Goal: Find specific page/section: Find specific page/section

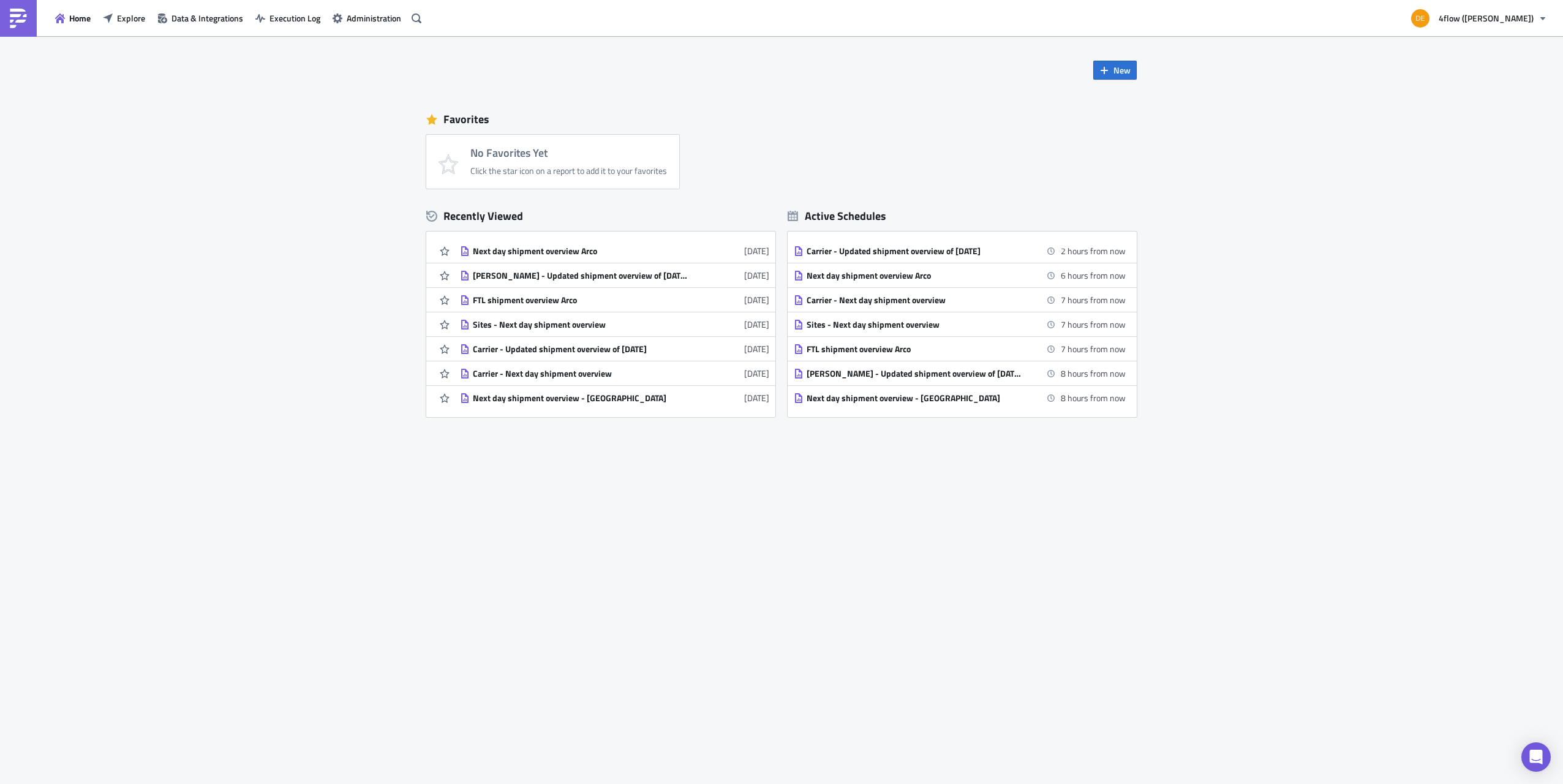
click at [634, 521] on div "New Favorites No Favorites Yet Click the star icon on a report to add it to you…" at bounding box center [781, 348] width 735 height 625
click at [134, 19] on span "Explore" at bounding box center [131, 18] width 28 height 13
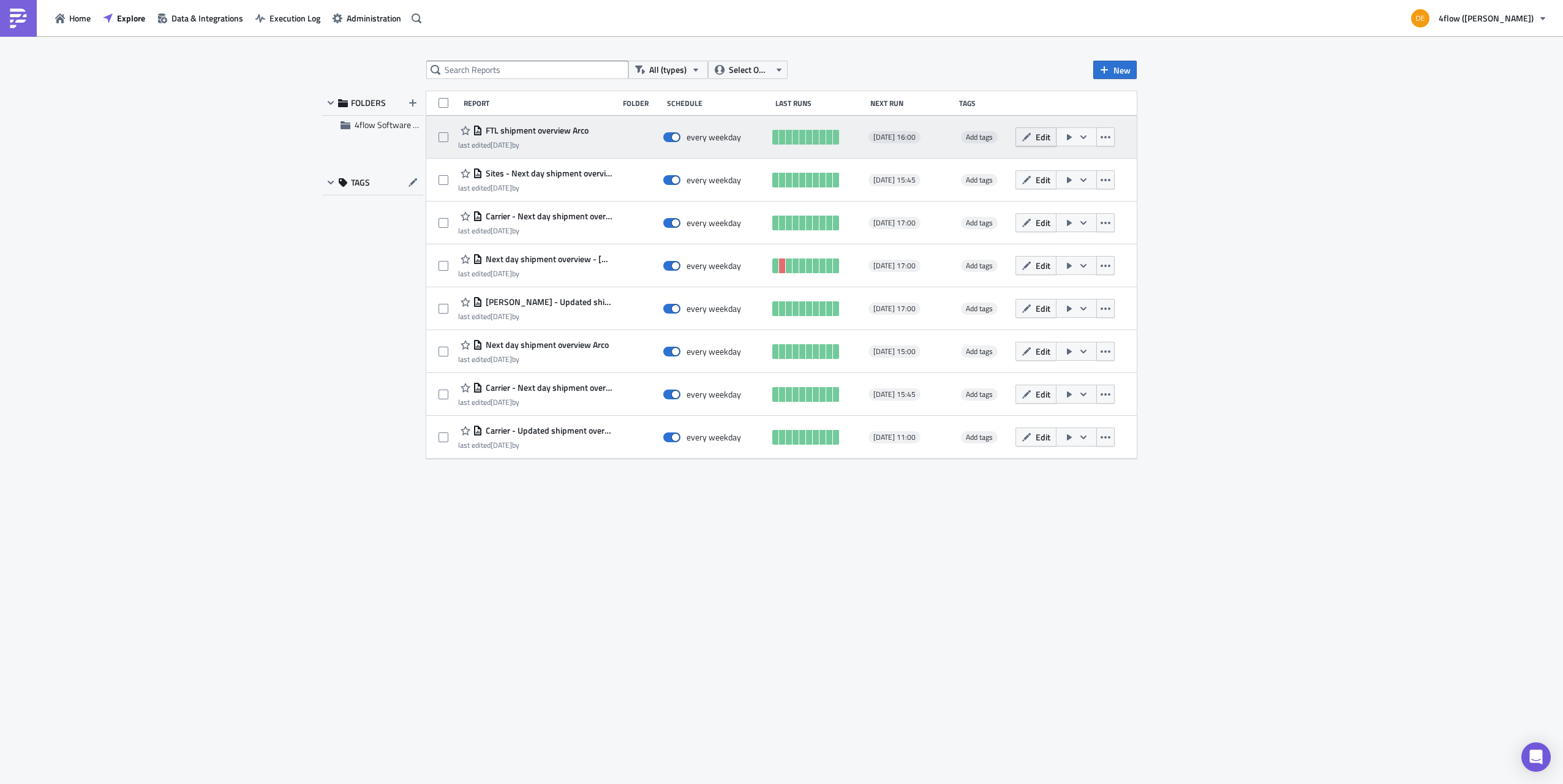
click at [1030, 137] on icon "button" at bounding box center [1026, 137] width 10 height 10
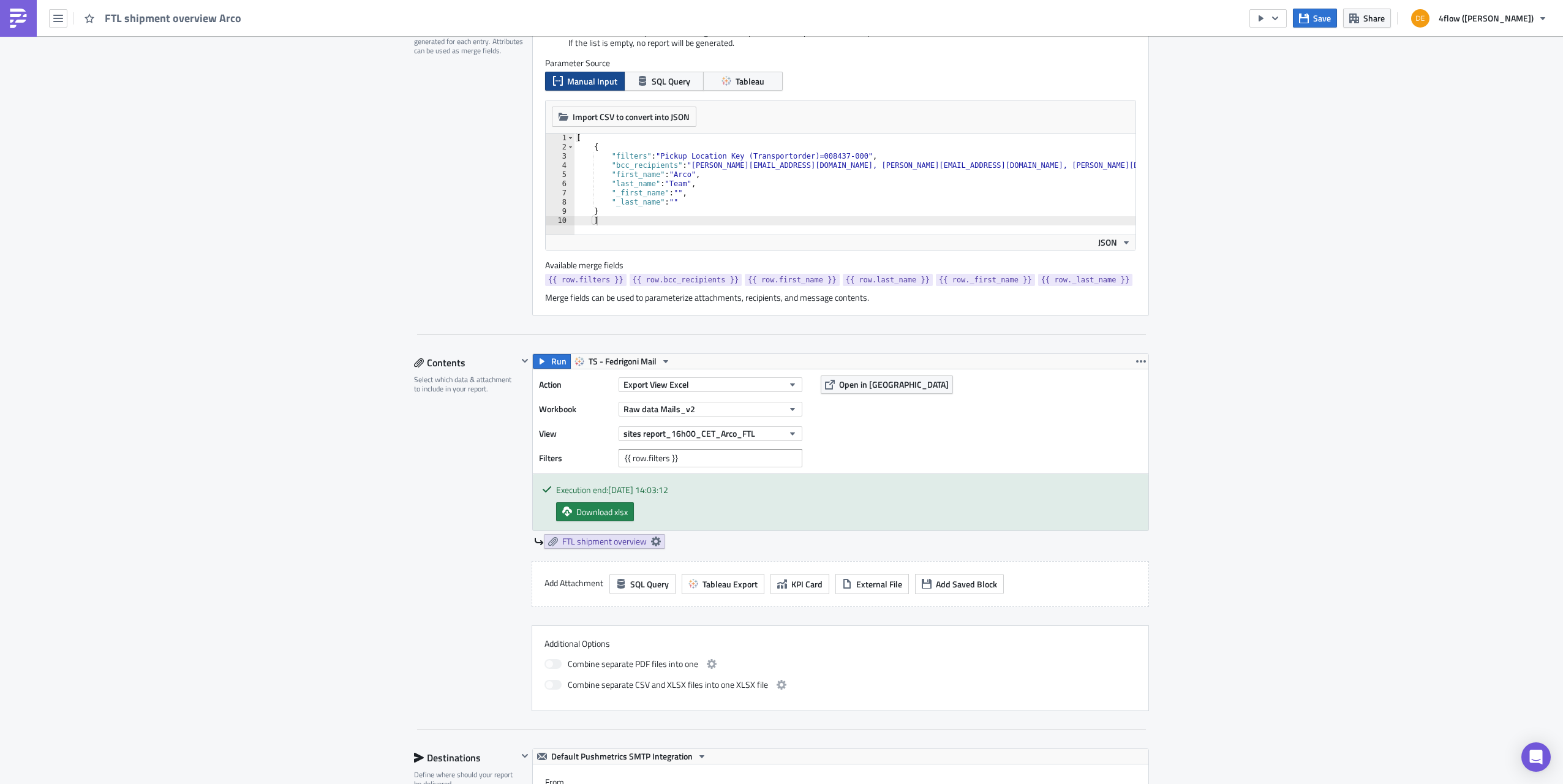
scroll to position [368, 0]
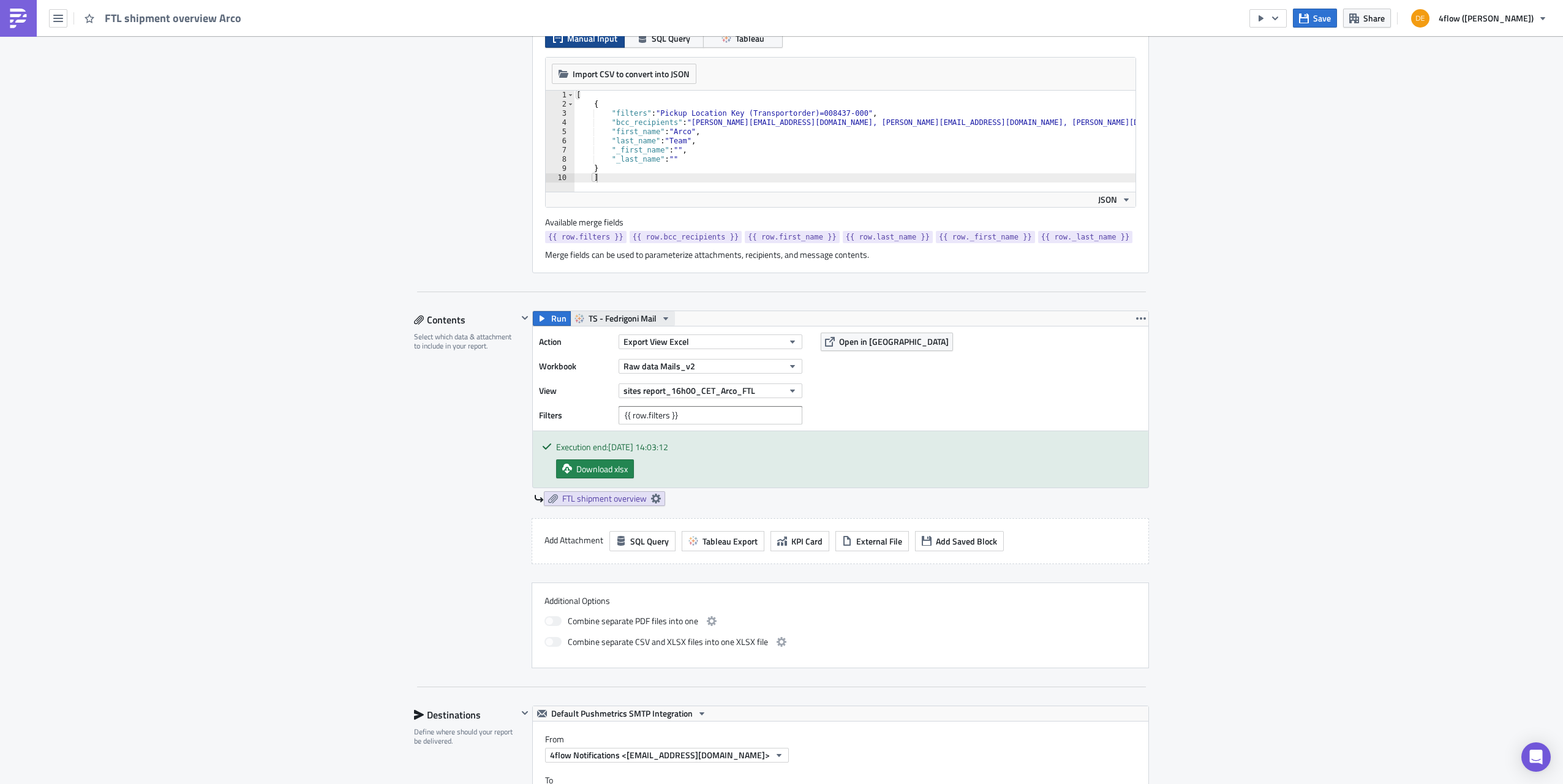
click at [663, 317] on icon "button" at bounding box center [666, 319] width 5 height 3
click at [254, 456] on div "Edit " FTL shipment overview Arco " Settings Configure the basics of your repor…" at bounding box center [781, 570] width 1563 height 1803
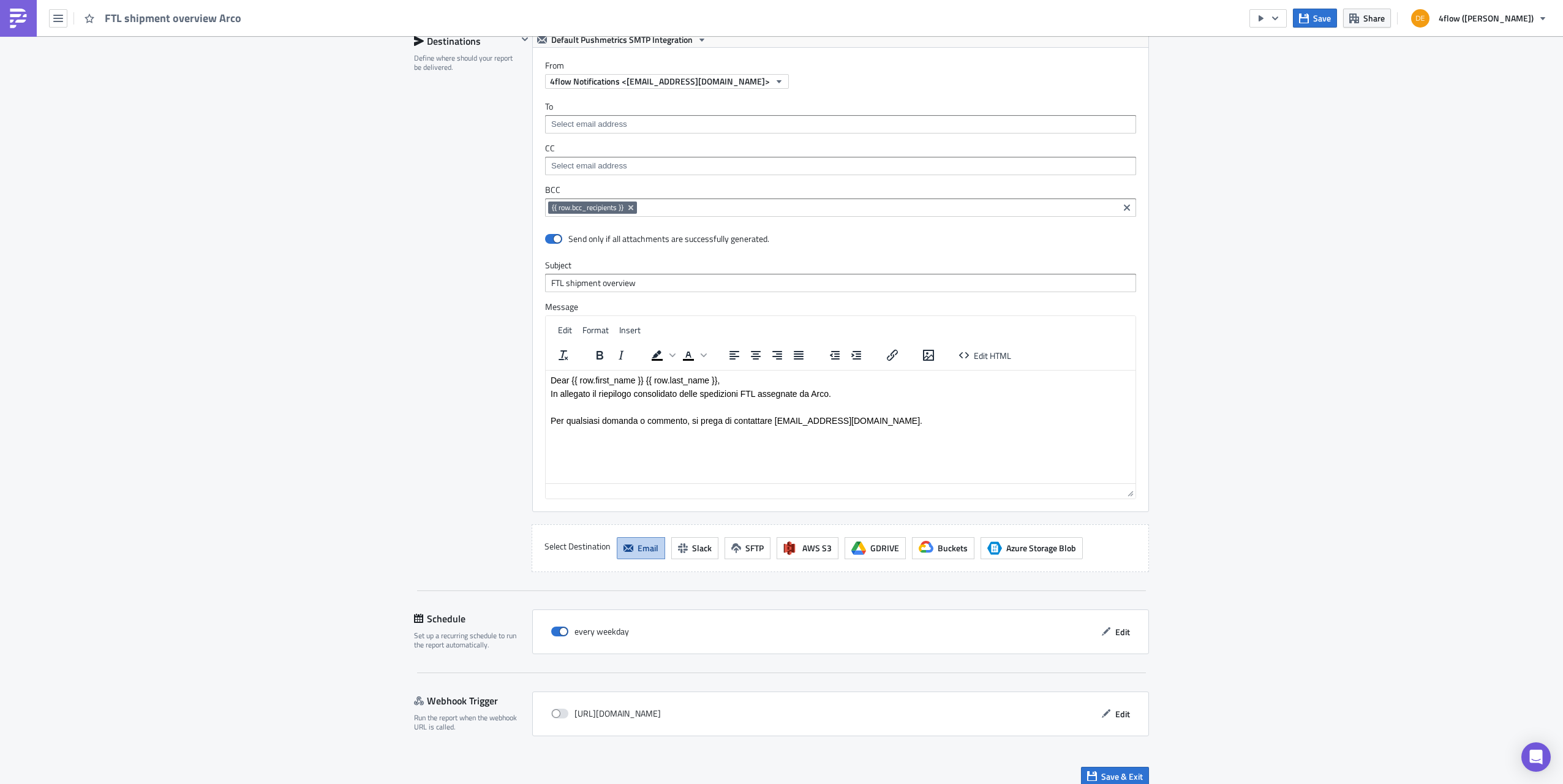
scroll to position [1047, 0]
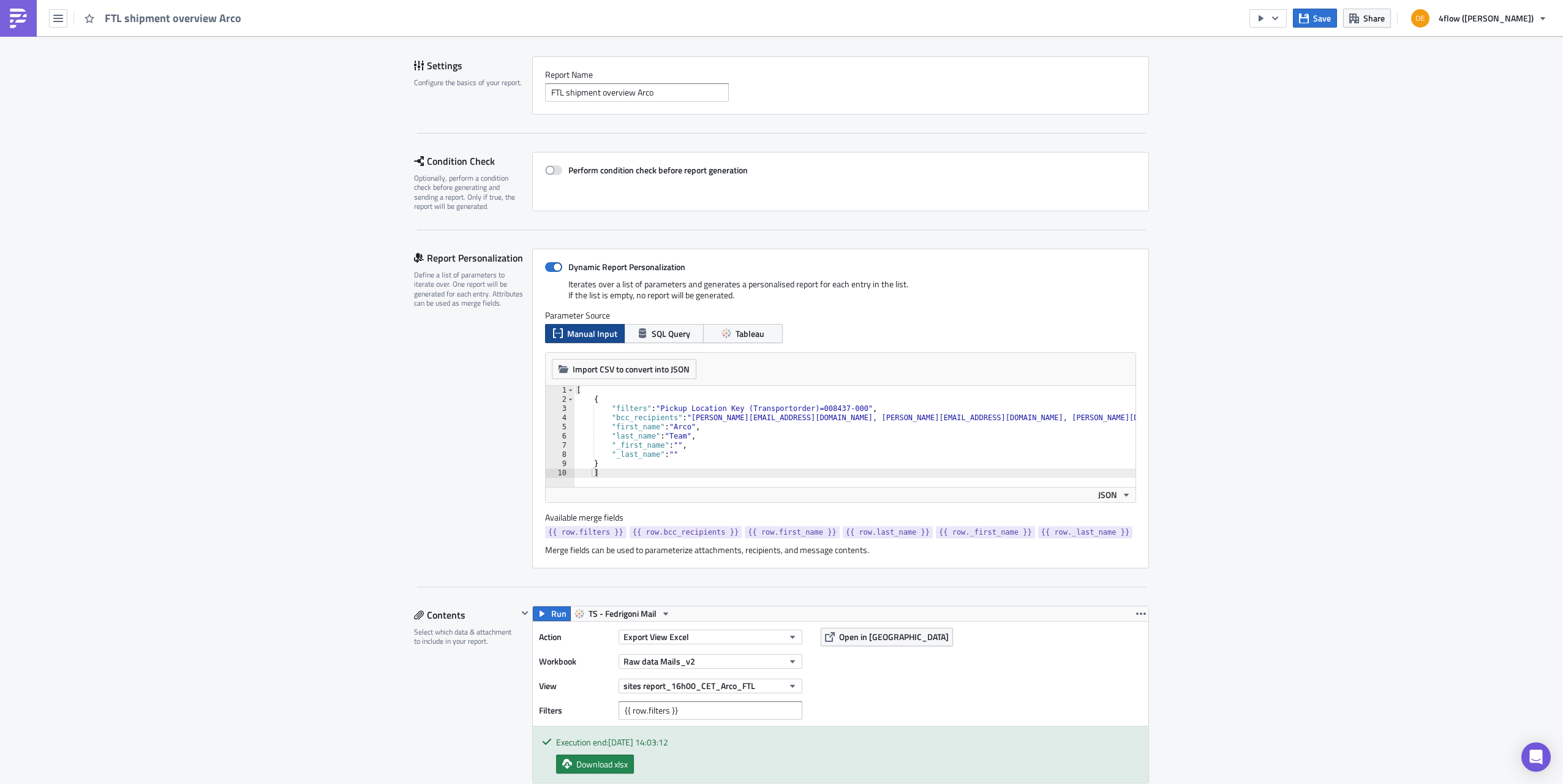
scroll to position [0, 0]
